Goal: Go to known website: Access a specific website the user already knows

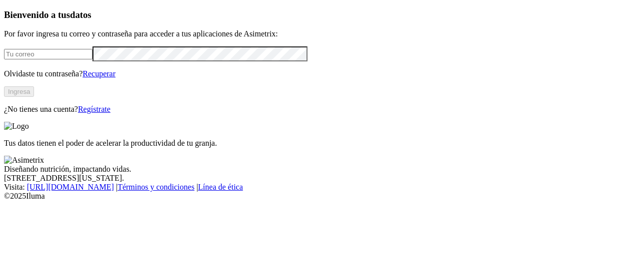
type input "deymer.gomez@grupobios.co"
click at [34, 97] on button "Ingresa" at bounding box center [19, 91] width 30 height 10
